Goal: Task Accomplishment & Management: Manage account settings

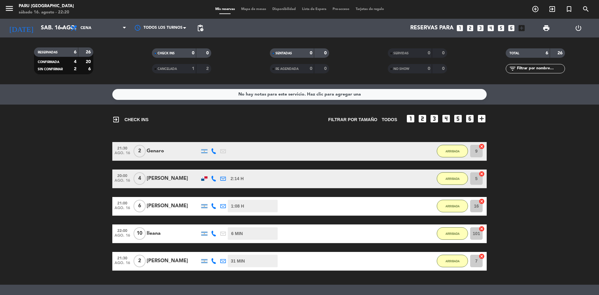
scroll to position [53, 0]
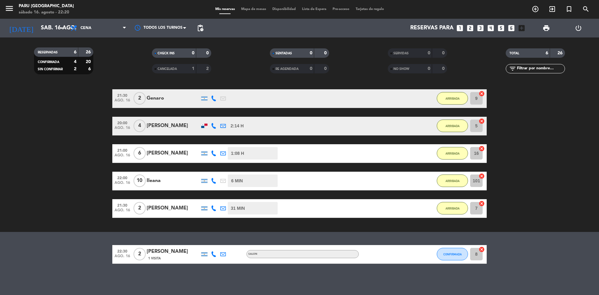
click at [53, 176] on bookings-row "21:30 [DATE] 2 Genaro 46 MIN / 2:09 H sms ARRIBADA 9 cancel 20:00 [DATE] 4 [PER…" at bounding box center [299, 153] width 599 height 129
click at [44, 133] on bookings-row "21:30 [DATE] 2 Genaro 50 MIN / 2:09 H sms ARRIBADA 9 cancel 20:00 [DATE] 4 [PER…" at bounding box center [299, 153] width 599 height 129
click at [450, 257] on button "CONFIRMADA" at bounding box center [452, 254] width 31 height 12
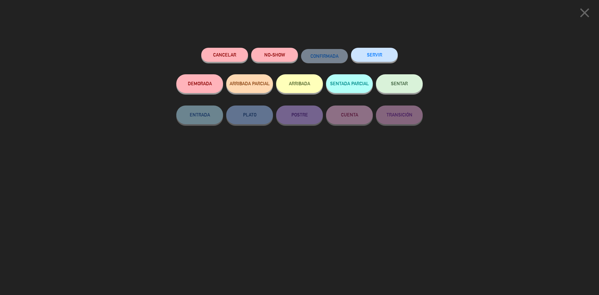
click at [302, 80] on button "ARRIBADA" at bounding box center [299, 83] width 47 height 19
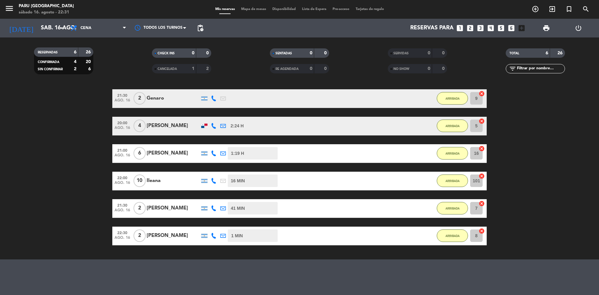
click at [104, 238] on bookings-row "21:30 [DATE] 2 Genaro 57 MIN / 2:09 H sms ARRIBADA 9 cancel 20:00 [DATE] 4 [PER…" at bounding box center [299, 167] width 599 height 156
click at [42, 30] on input "sáb. 16 ago." at bounding box center [74, 28] width 72 height 12
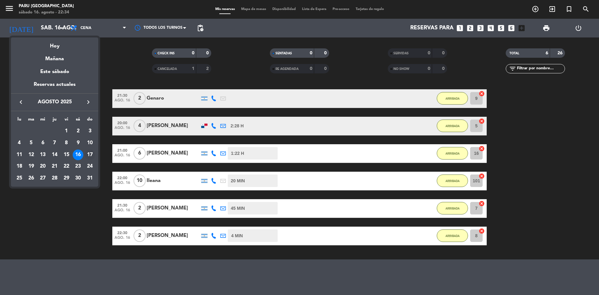
click at [87, 156] on div "17" at bounding box center [90, 155] width 11 height 11
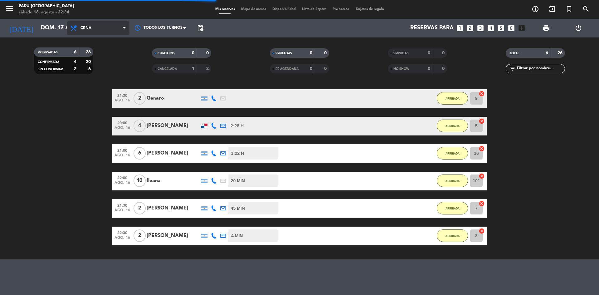
scroll to position [0, 0]
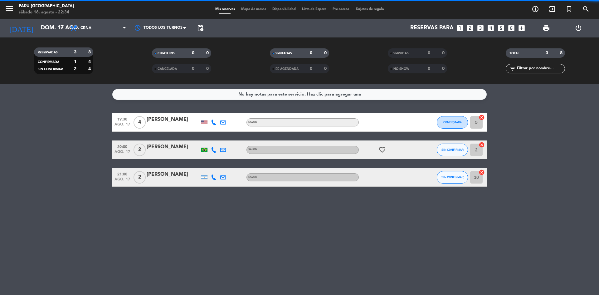
click at [110, 32] on span "Cena" at bounding box center [98, 28] width 62 height 14
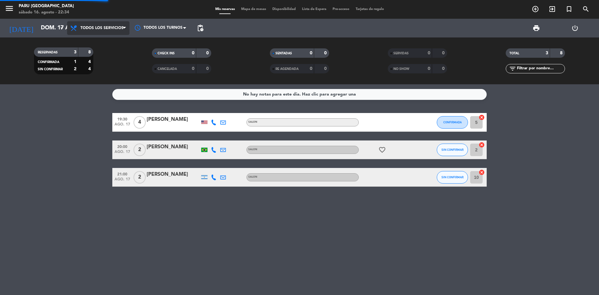
click at [110, 43] on div "menu Paru Puerto Madero sábado 16. agosto - 22:34 Mis reservas Mapa de mesas Di…" at bounding box center [299, 42] width 599 height 84
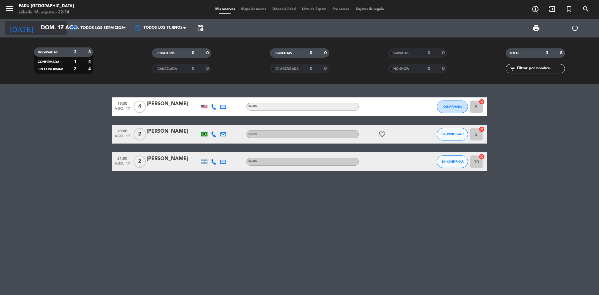
click at [60, 23] on input "dom. 17 ago." at bounding box center [74, 28] width 72 height 12
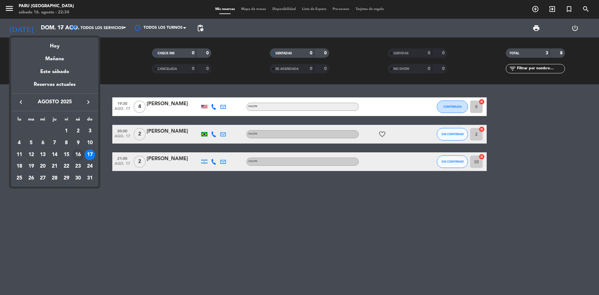
click at [77, 155] on div "16" at bounding box center [78, 155] width 11 height 11
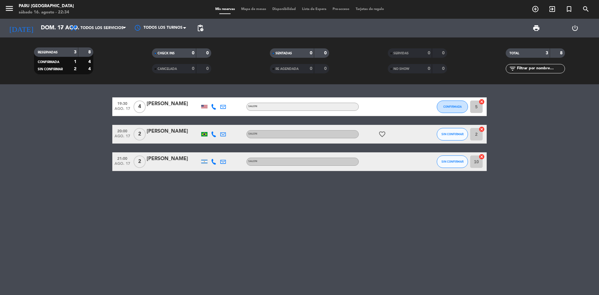
type input "sáb. 16 ago."
